Goal: Information Seeking & Learning: Learn about a topic

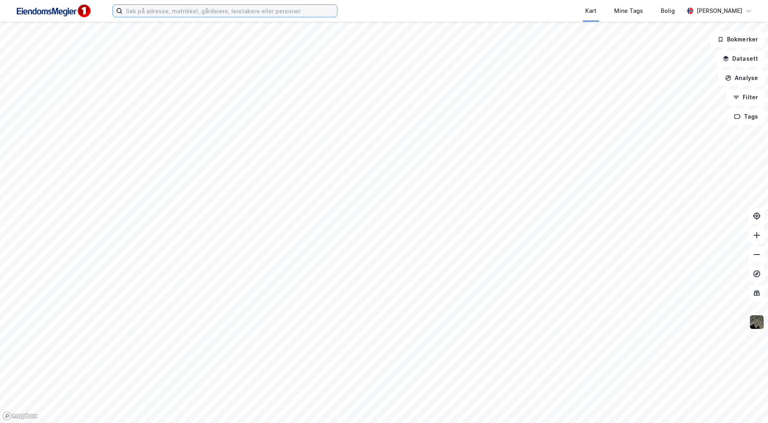
click at [214, 10] on input at bounding box center [229, 11] width 214 height 12
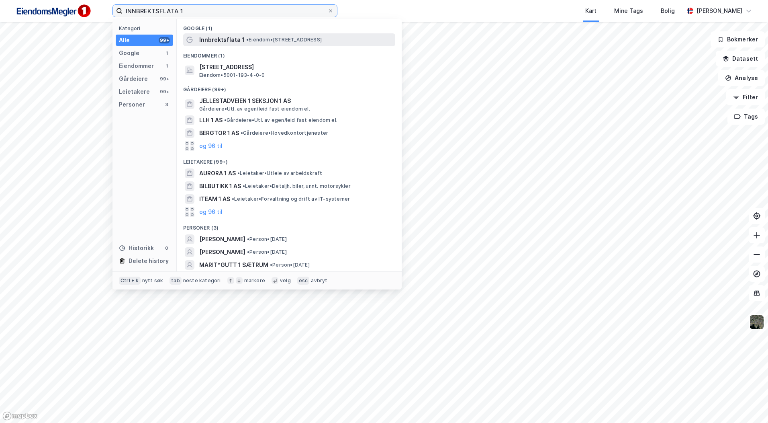
type input "INNBREKTSFLATA 1"
click at [237, 39] on span "Innbrektsflata 1" at bounding box center [221, 40] width 45 height 10
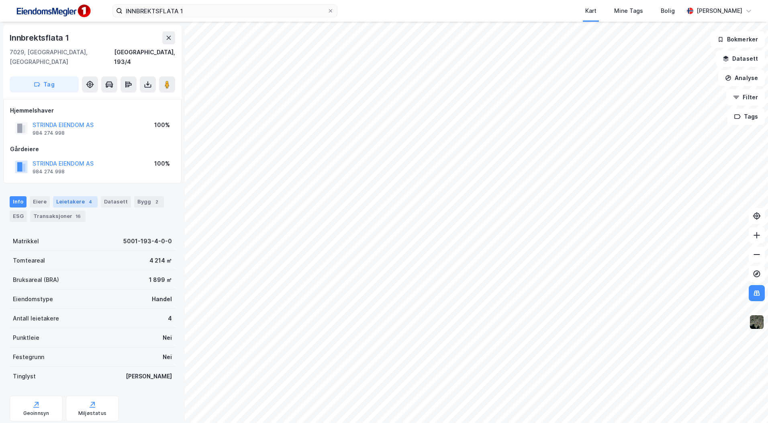
click at [57, 196] on div "Leietakere 4" at bounding box center [75, 201] width 45 height 11
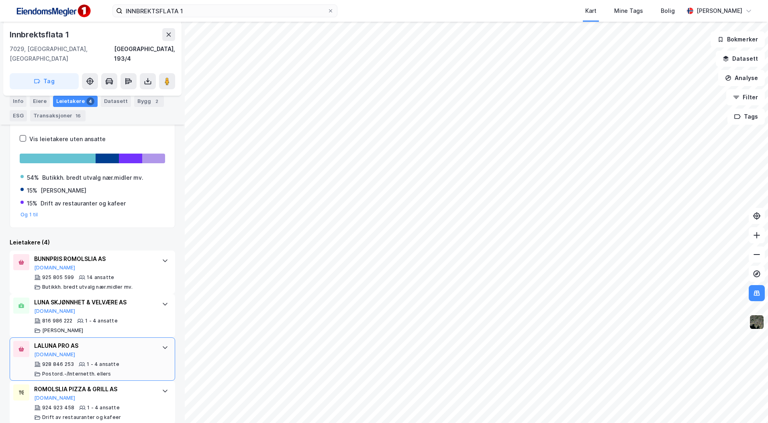
scroll to position [127, 0]
